Goal: Task Accomplishment & Management: Use online tool/utility

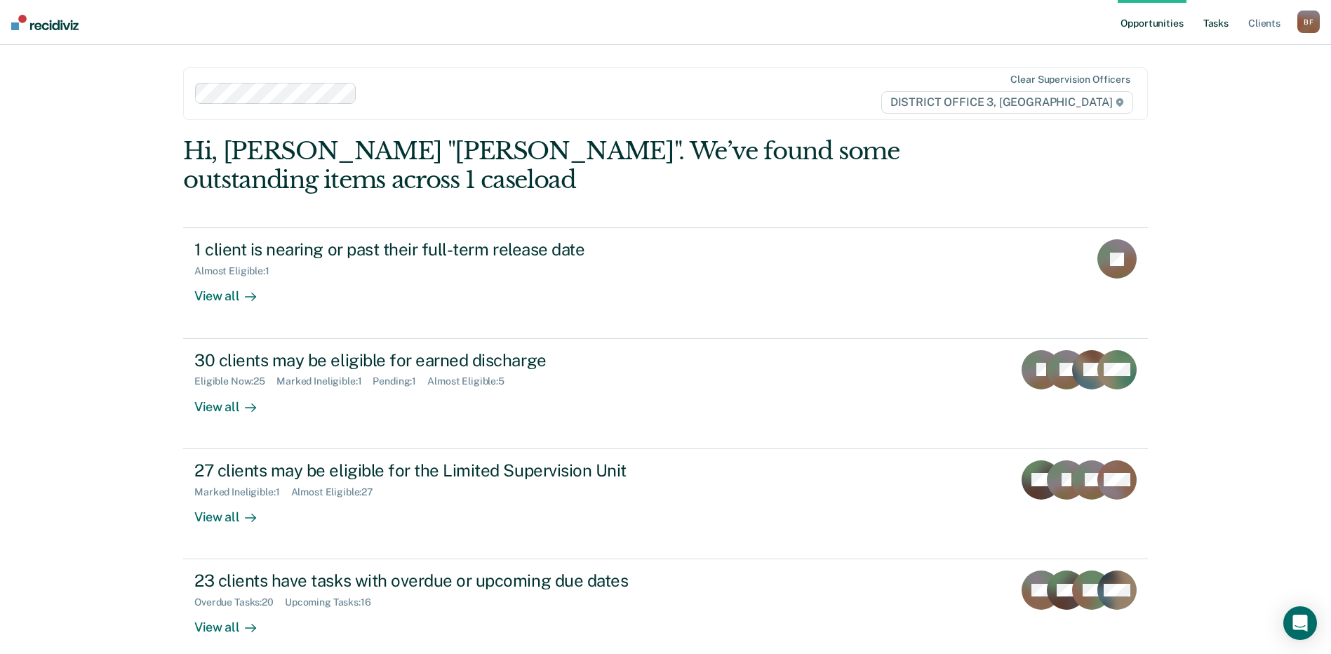
click at [1207, 27] on link "Tasks" at bounding box center [1215, 22] width 31 height 45
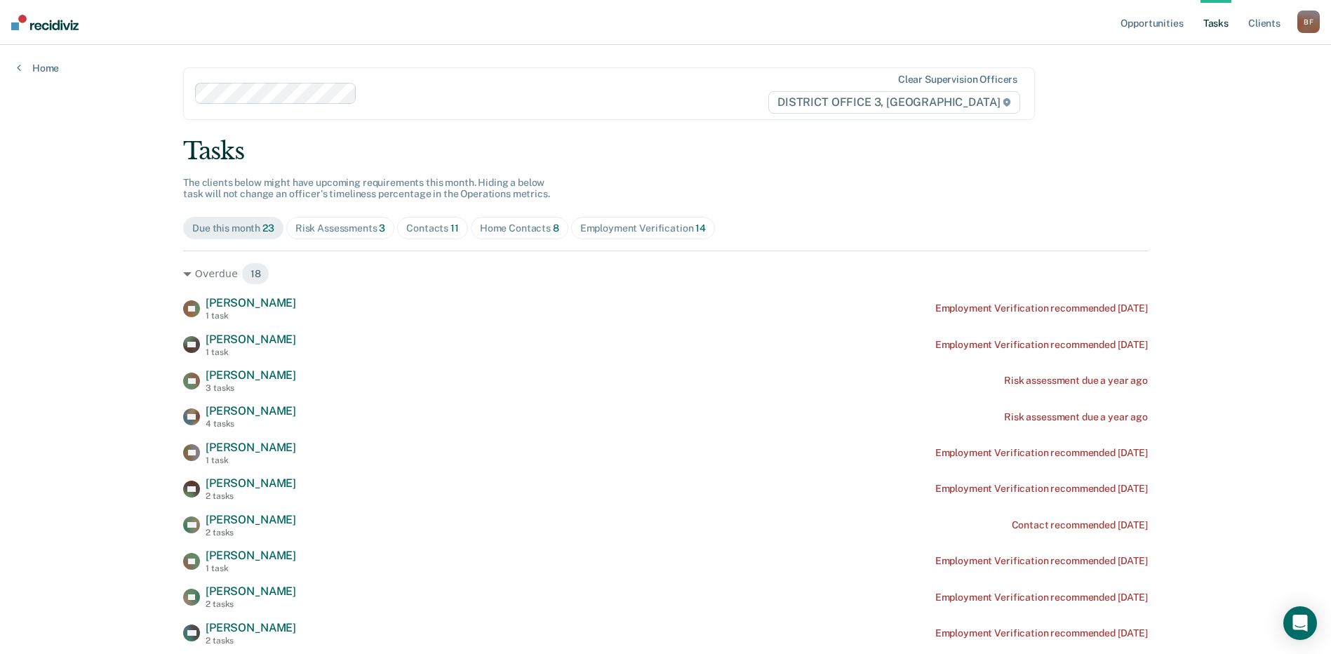
click at [342, 229] on div "Risk Assessments 3" at bounding box center [340, 228] width 91 height 12
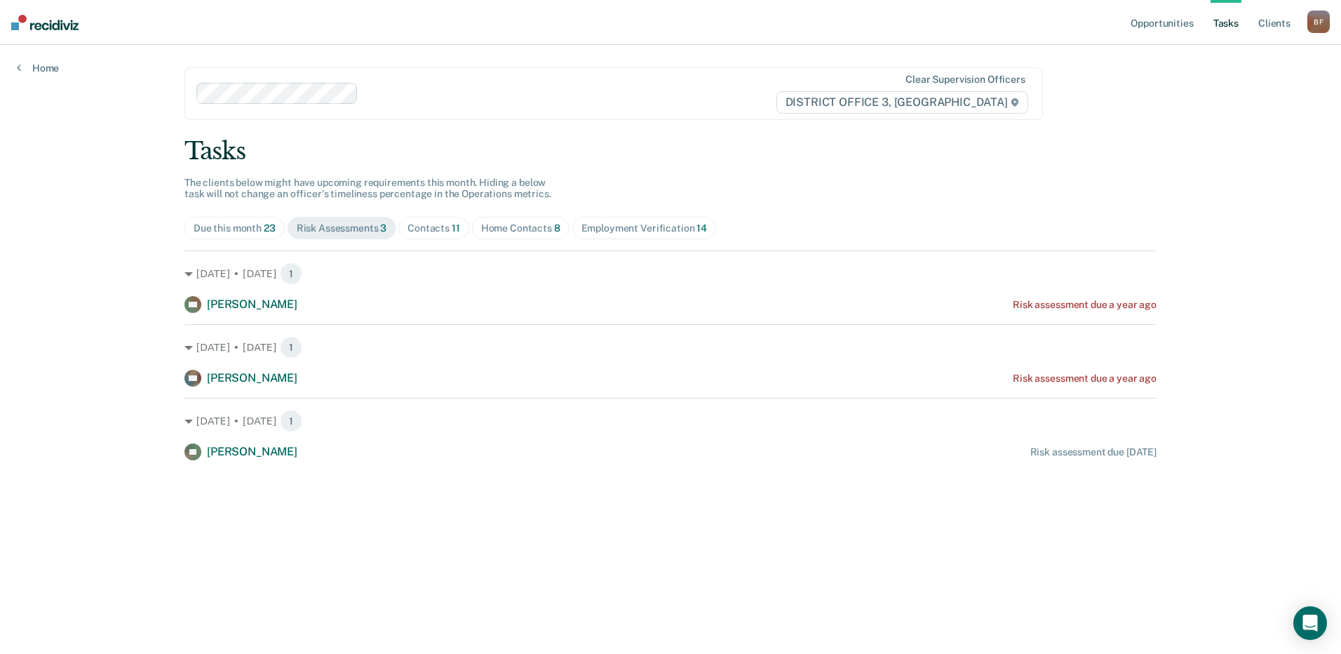
click at [529, 243] on div "Tasks The clients below might have upcoming requirements this month. Hiding a b…" at bounding box center [671, 298] width 972 height 323
drag, startPoint x: 529, startPoint y: 243, endPoint x: 502, endPoint y: 227, distance: 32.1
click at [502, 227] on div "Home Contacts 8" at bounding box center [520, 228] width 79 height 12
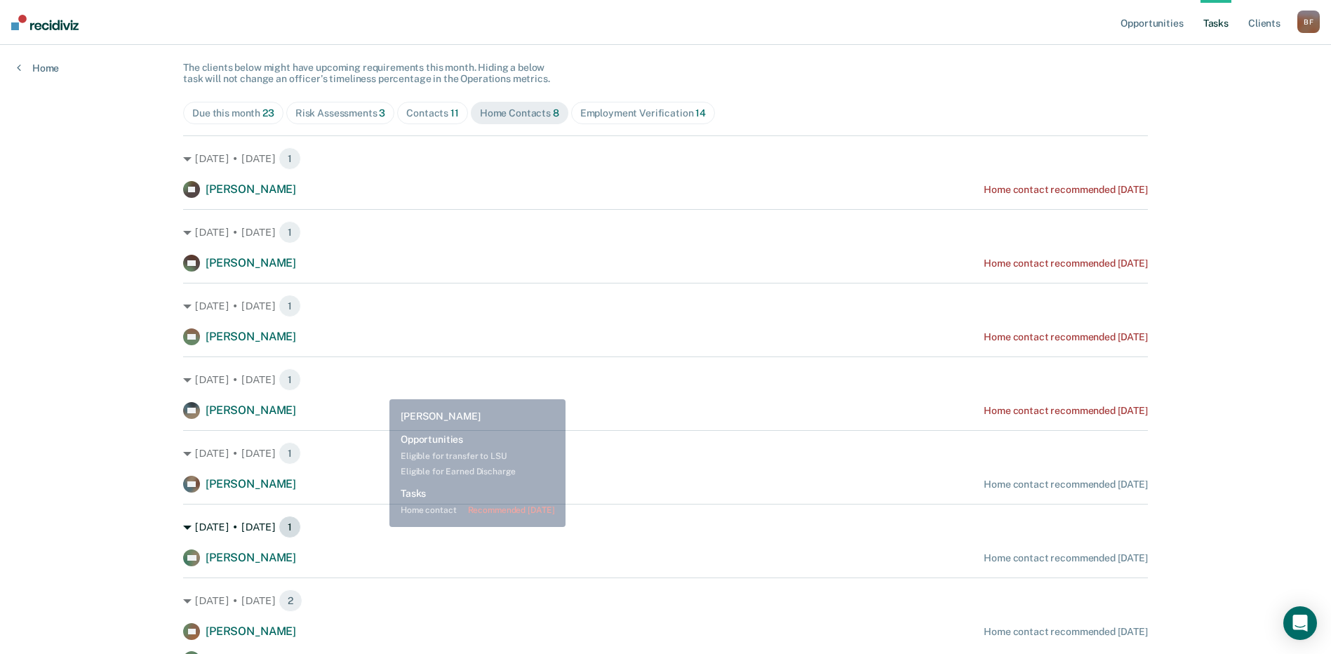
scroll to position [140, 0]
